Goal: Navigation & Orientation: Find specific page/section

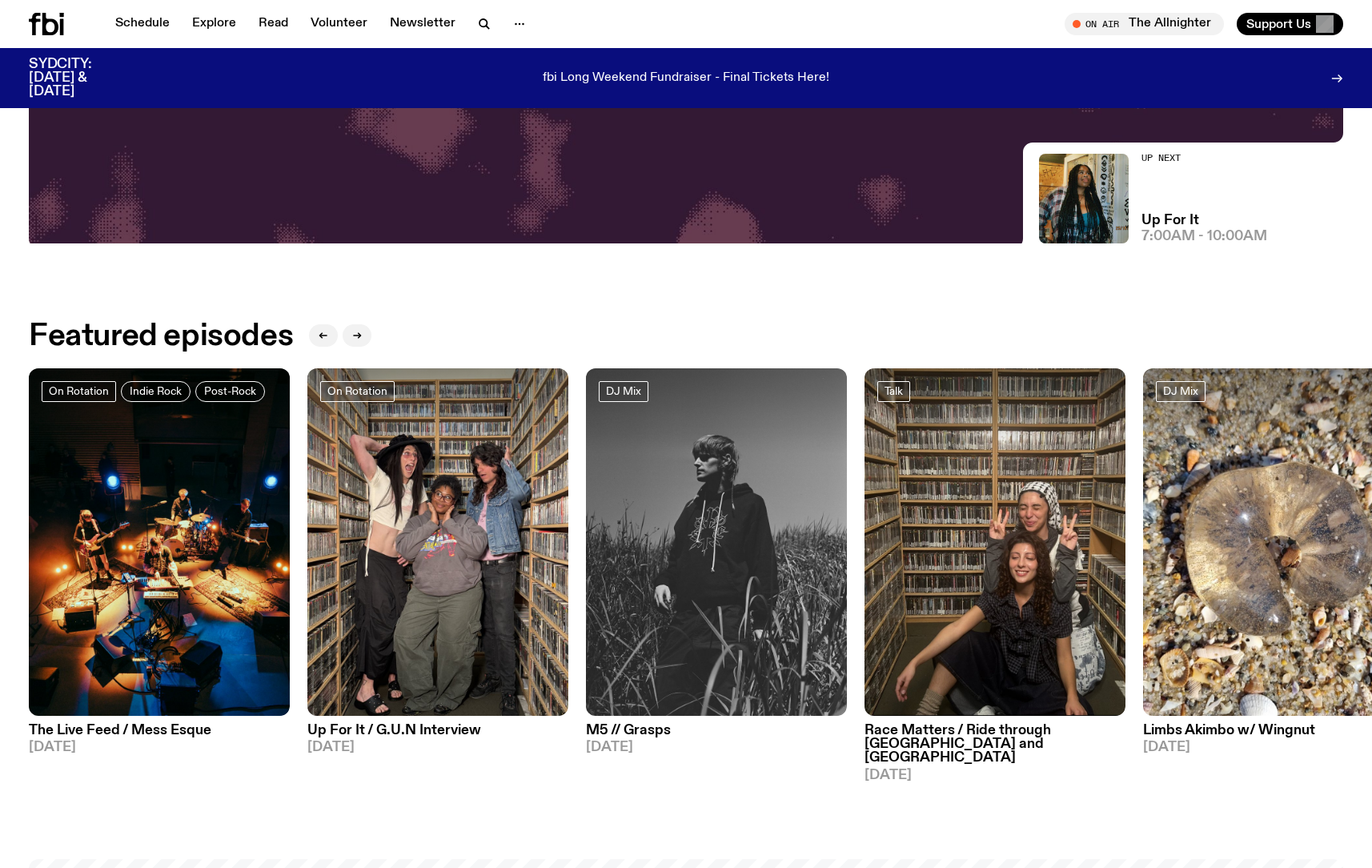
scroll to position [653, 0]
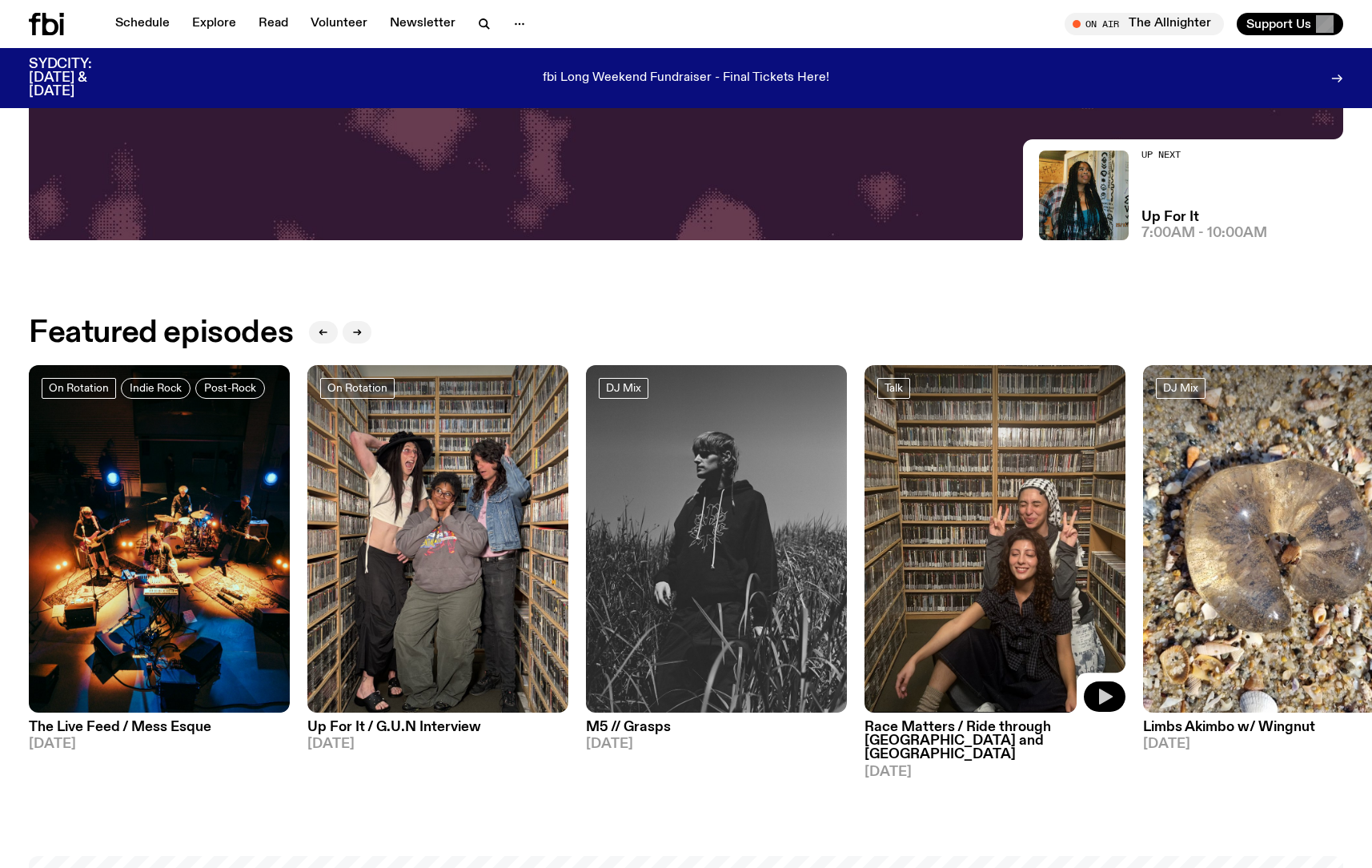
click at [1104, 706] on icon "button" at bounding box center [1104, 696] width 19 height 19
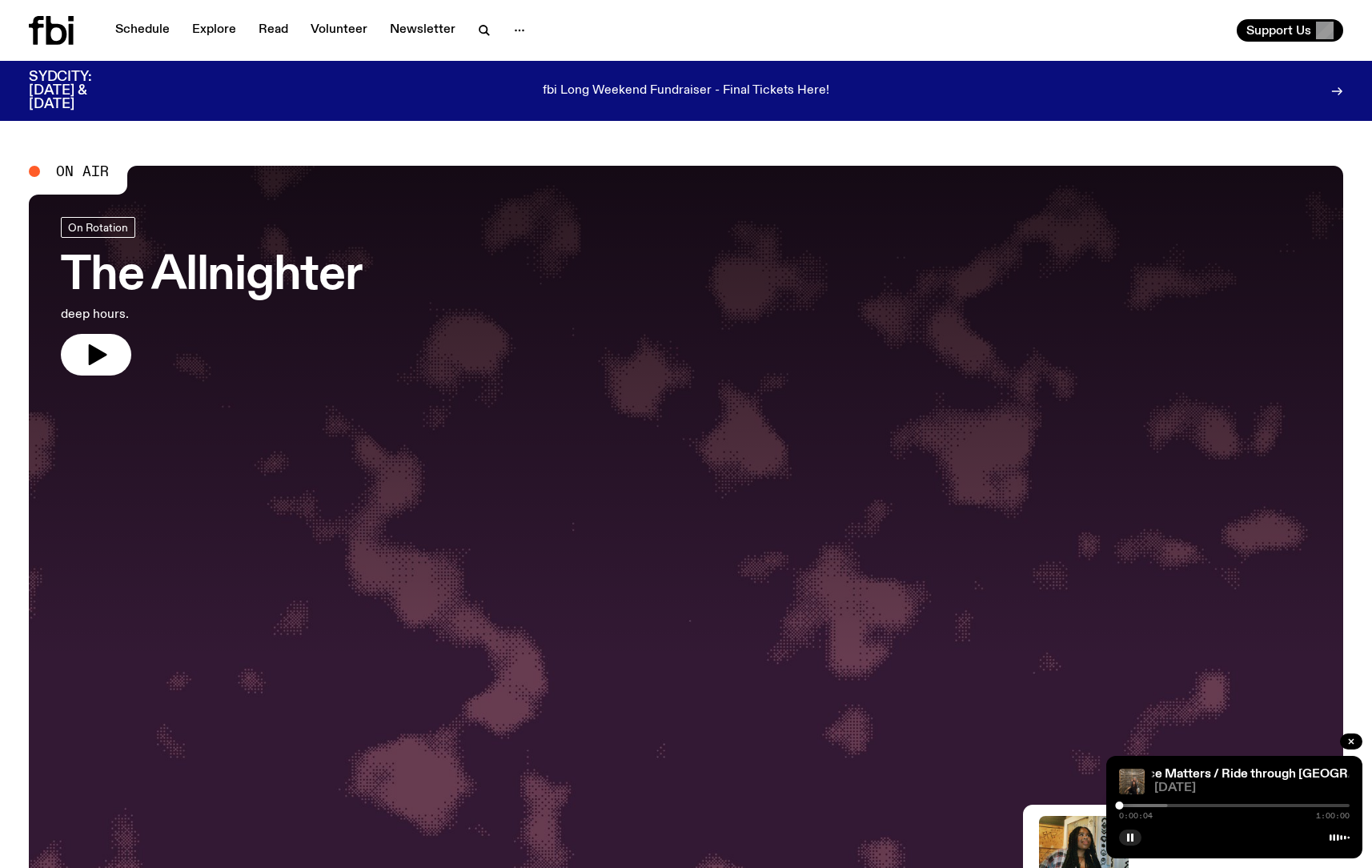
scroll to position [0, 0]
click at [148, 32] on link "Schedule" at bounding box center [142, 31] width 73 height 22
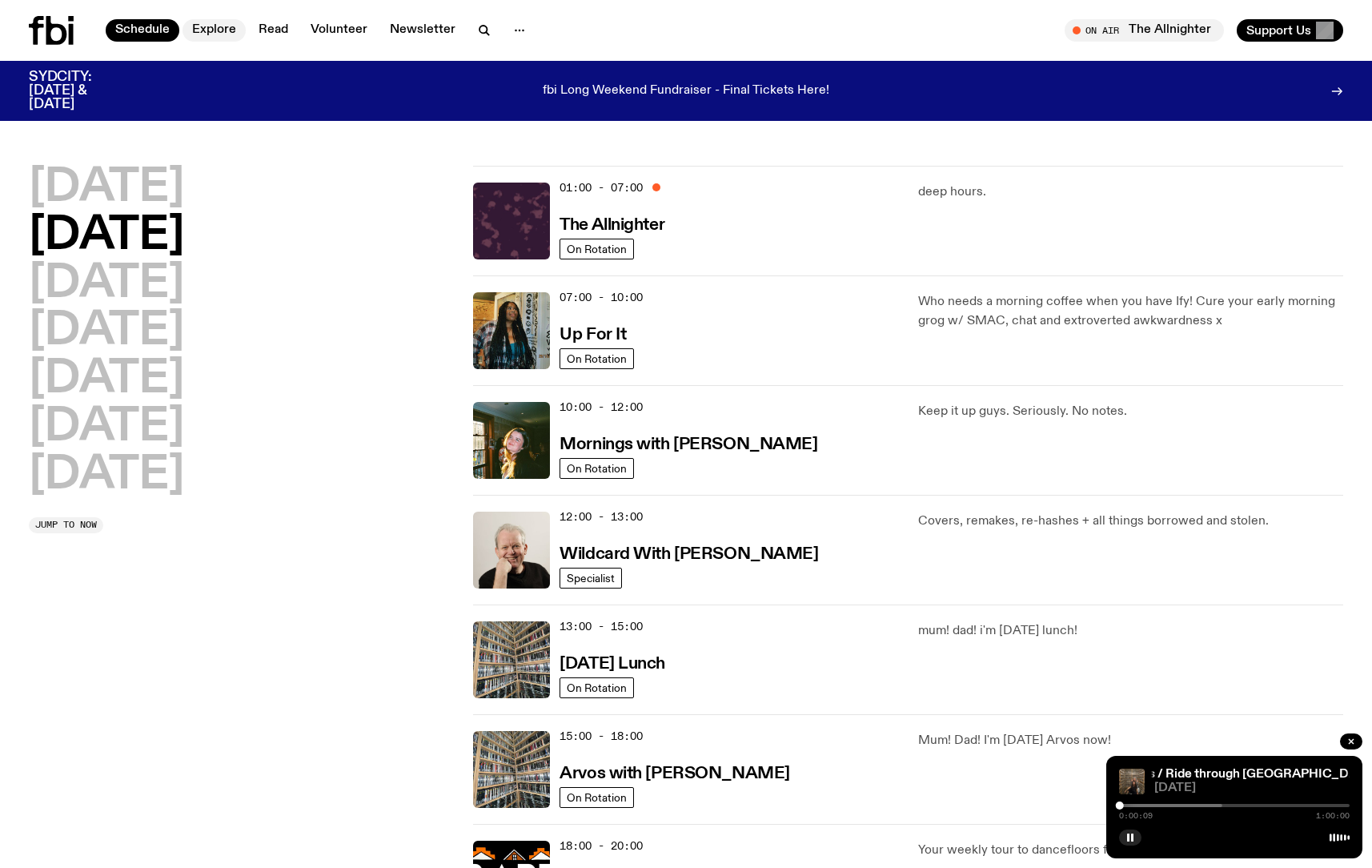
click at [229, 30] on link "Explore" at bounding box center [214, 31] width 63 height 22
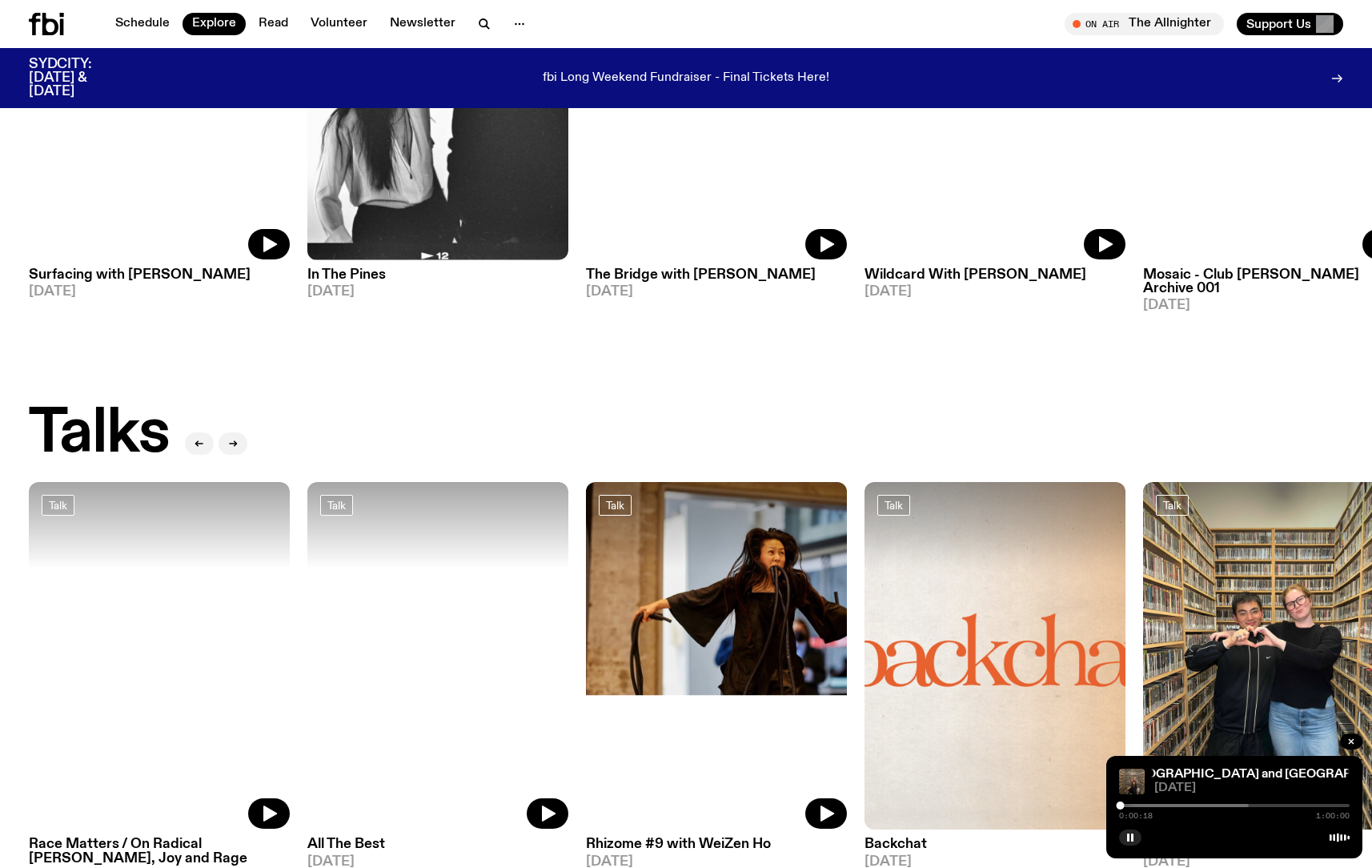
scroll to position [1668, 0]
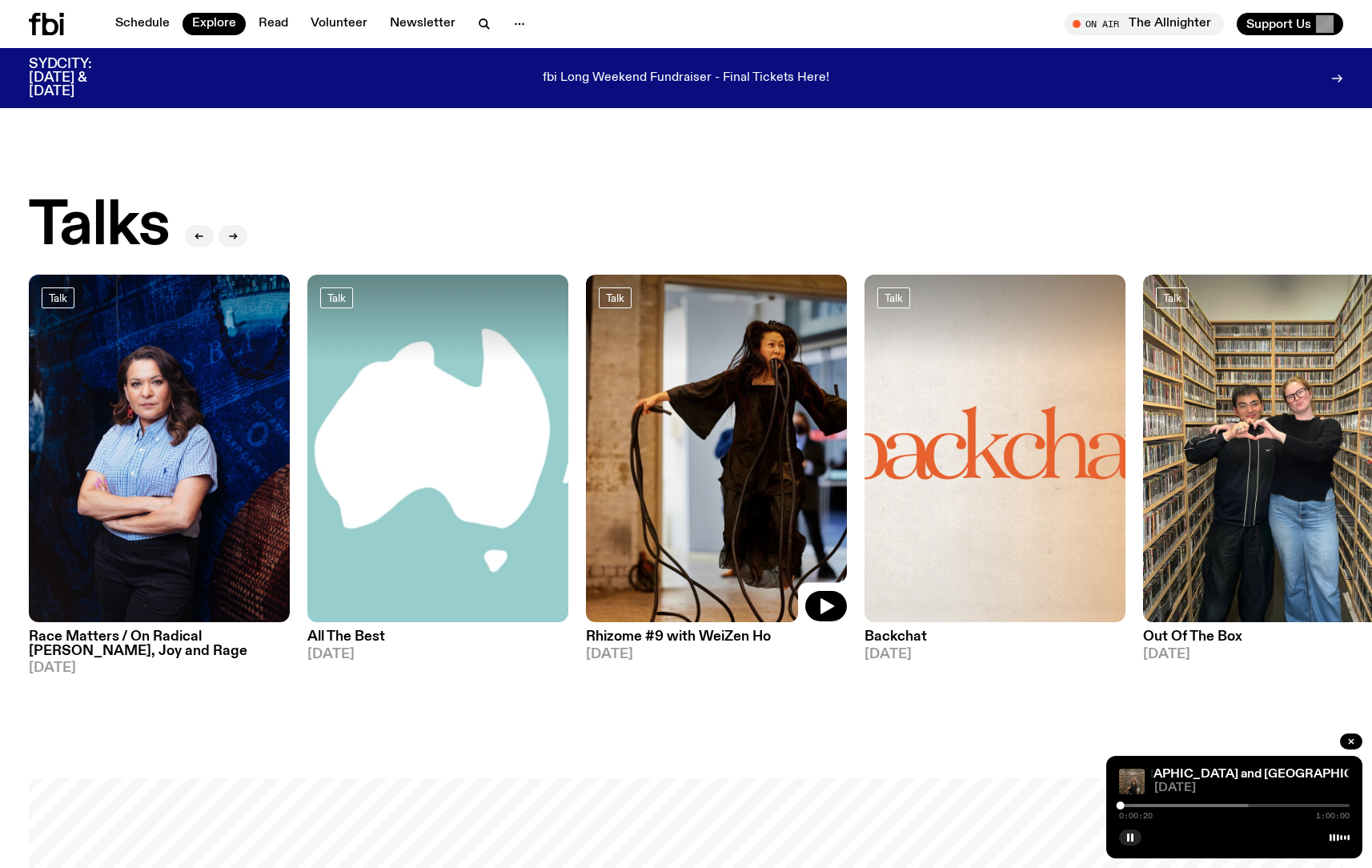
click at [716, 495] on img at bounding box center [716, 448] width 261 height 348
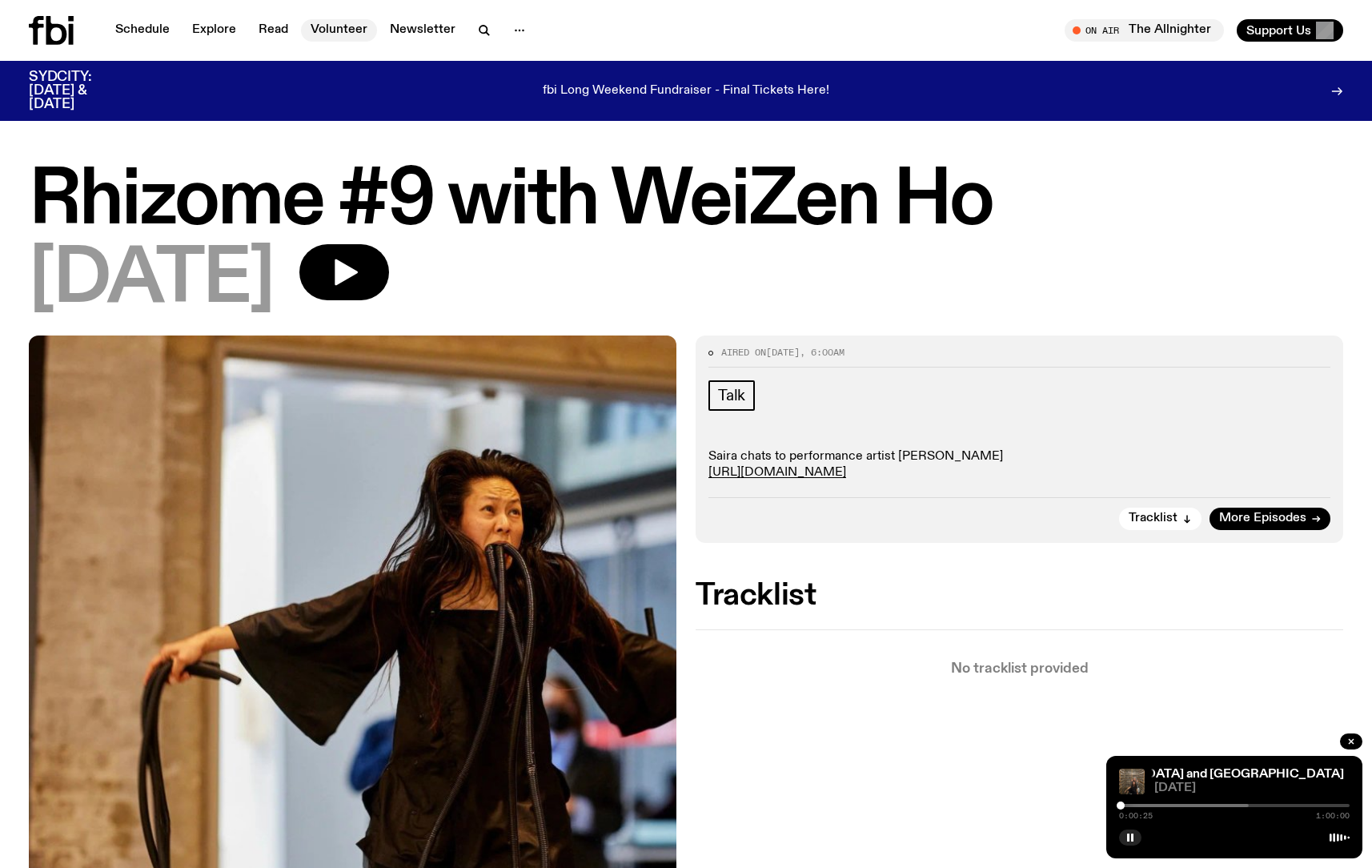
click at [345, 37] on link "Volunteer" at bounding box center [339, 31] width 76 height 22
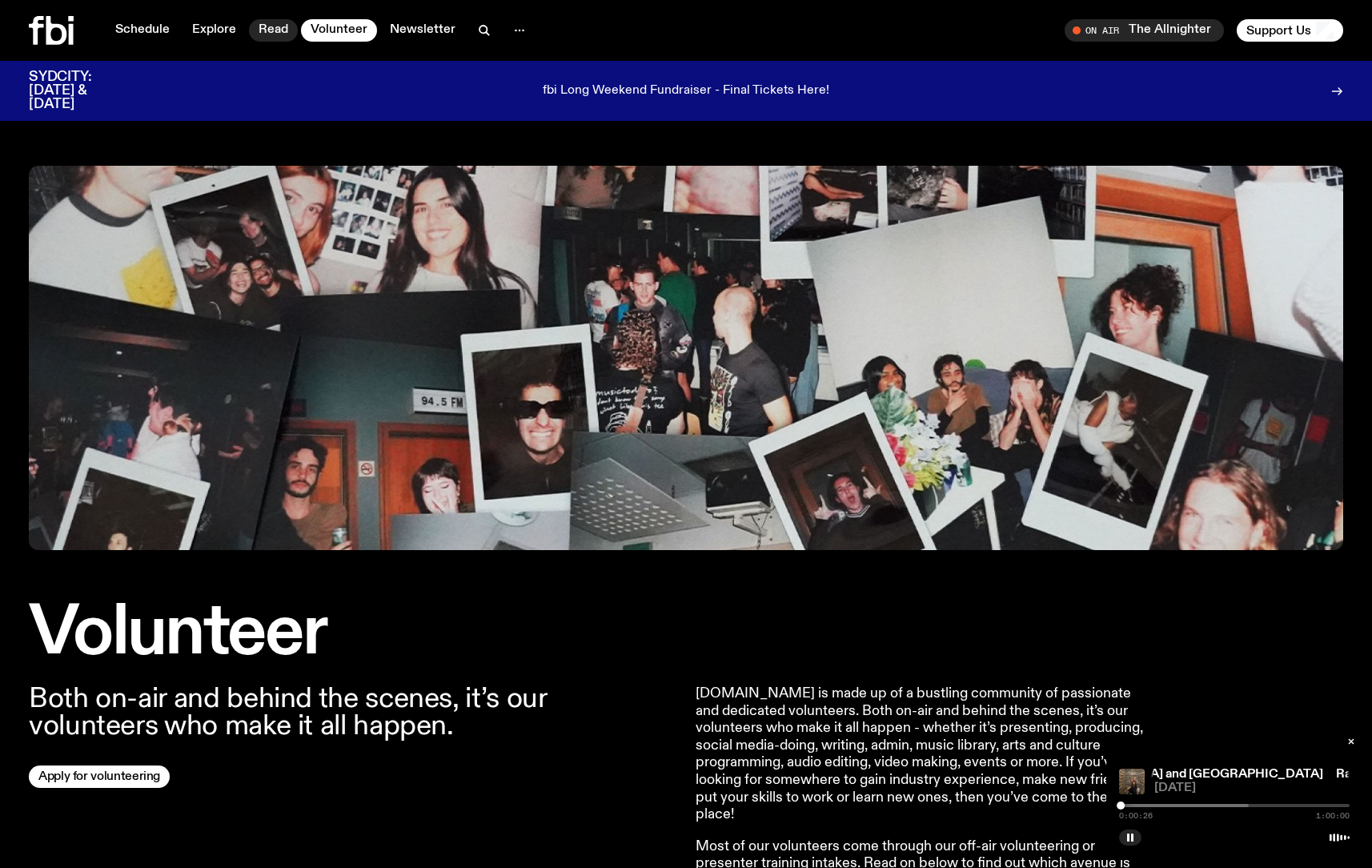
click at [267, 38] on link "Read" at bounding box center [273, 31] width 49 height 22
